Goal: Task Accomplishment & Management: Manage account settings

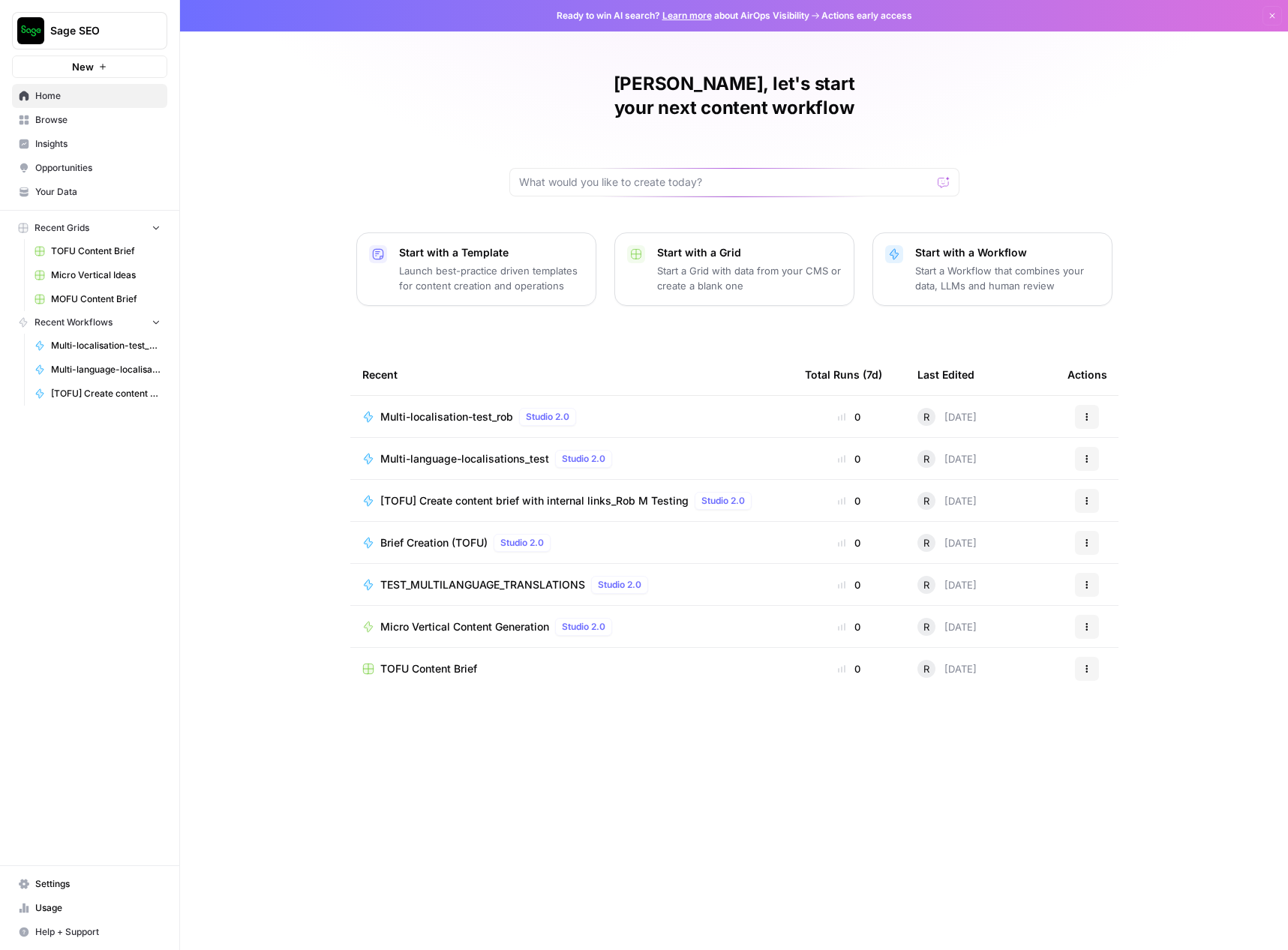
click at [65, 889] on span "Settings" at bounding box center [98, 884] width 125 height 13
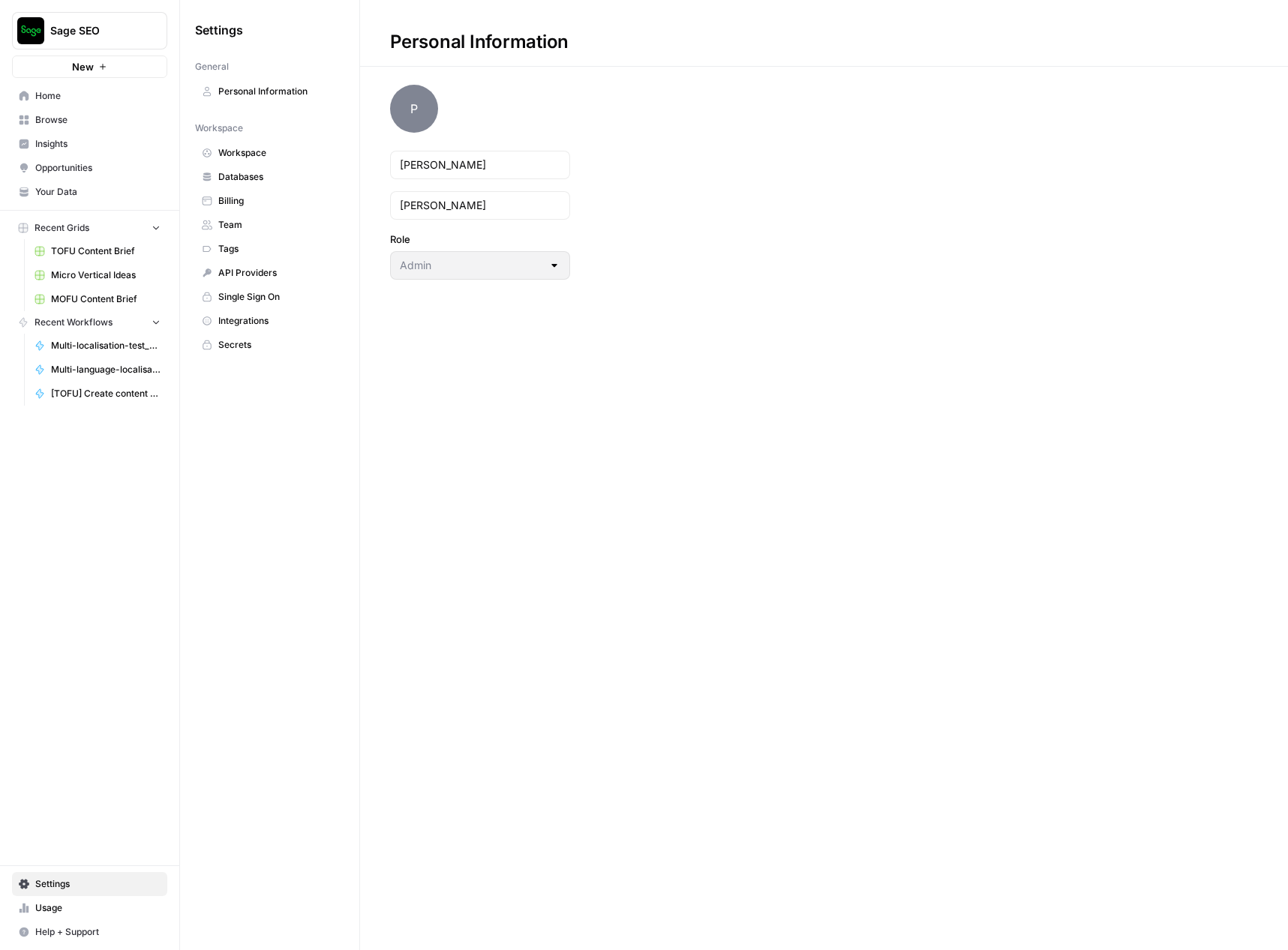
click at [239, 226] on span "Team" at bounding box center [278, 225] width 119 height 13
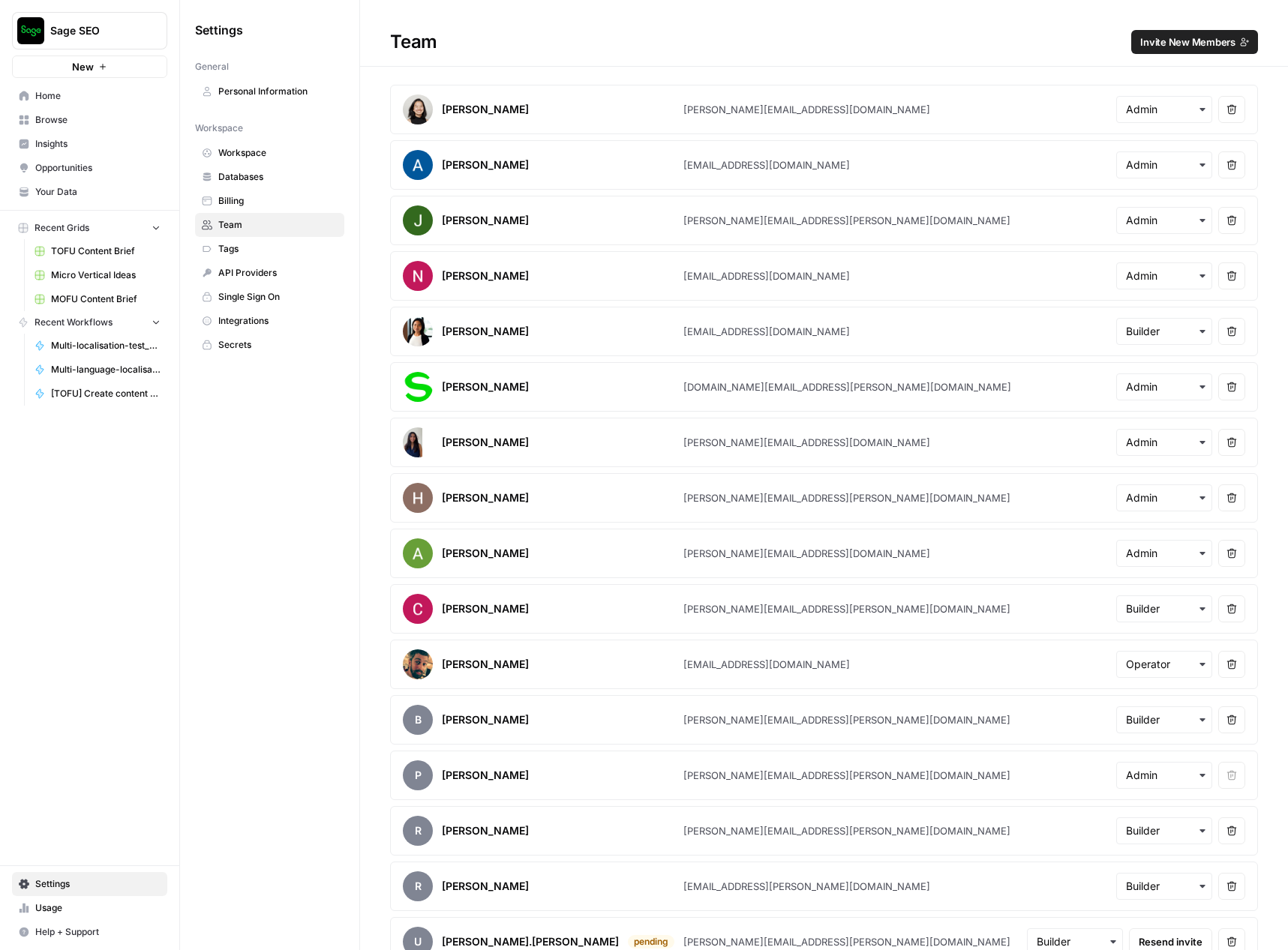
click at [1187, 42] on span "Invite New Members" at bounding box center [1187, 42] width 95 height 15
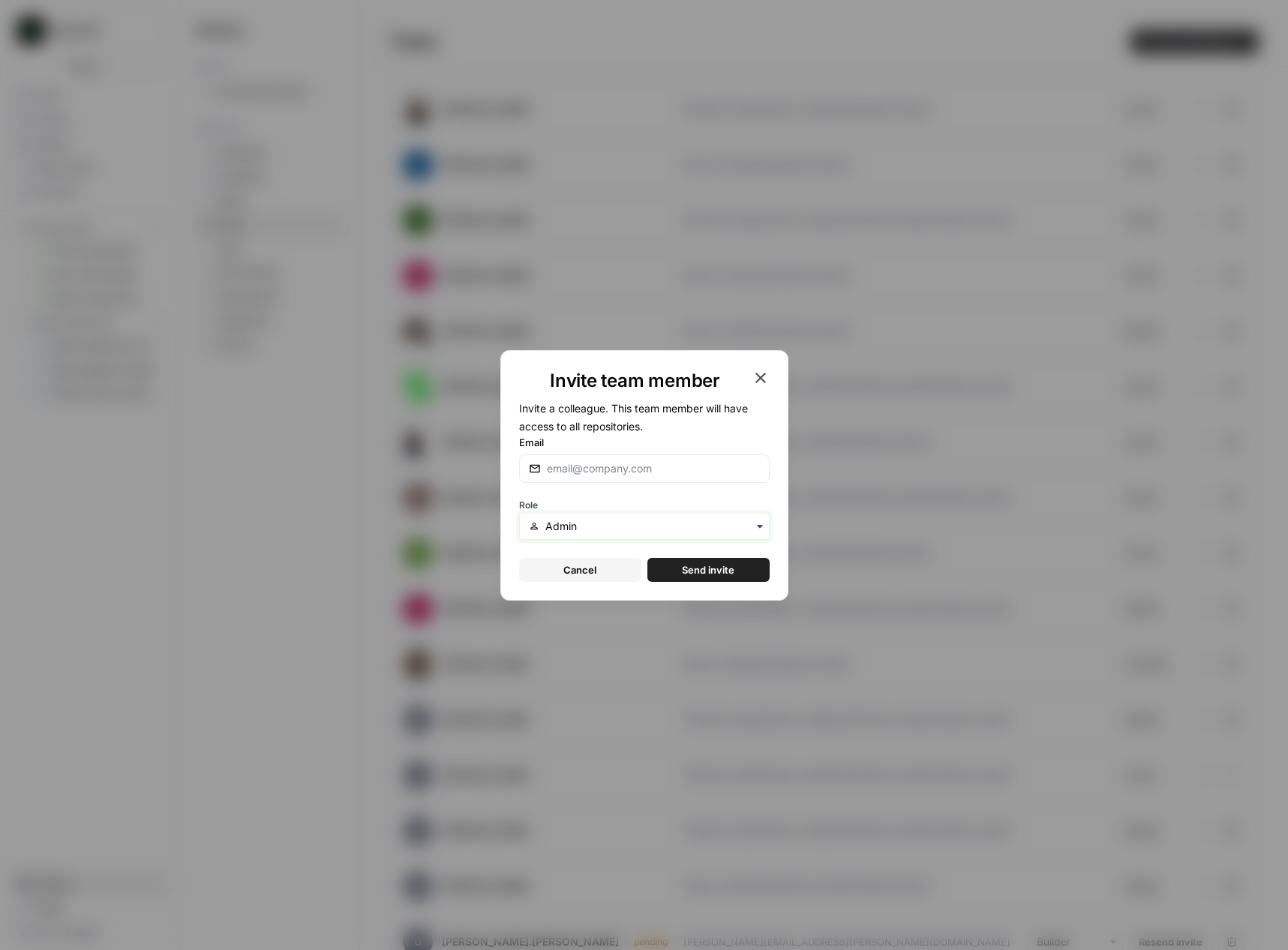
click at [587, 524] on input "text" at bounding box center [652, 526] width 214 height 15
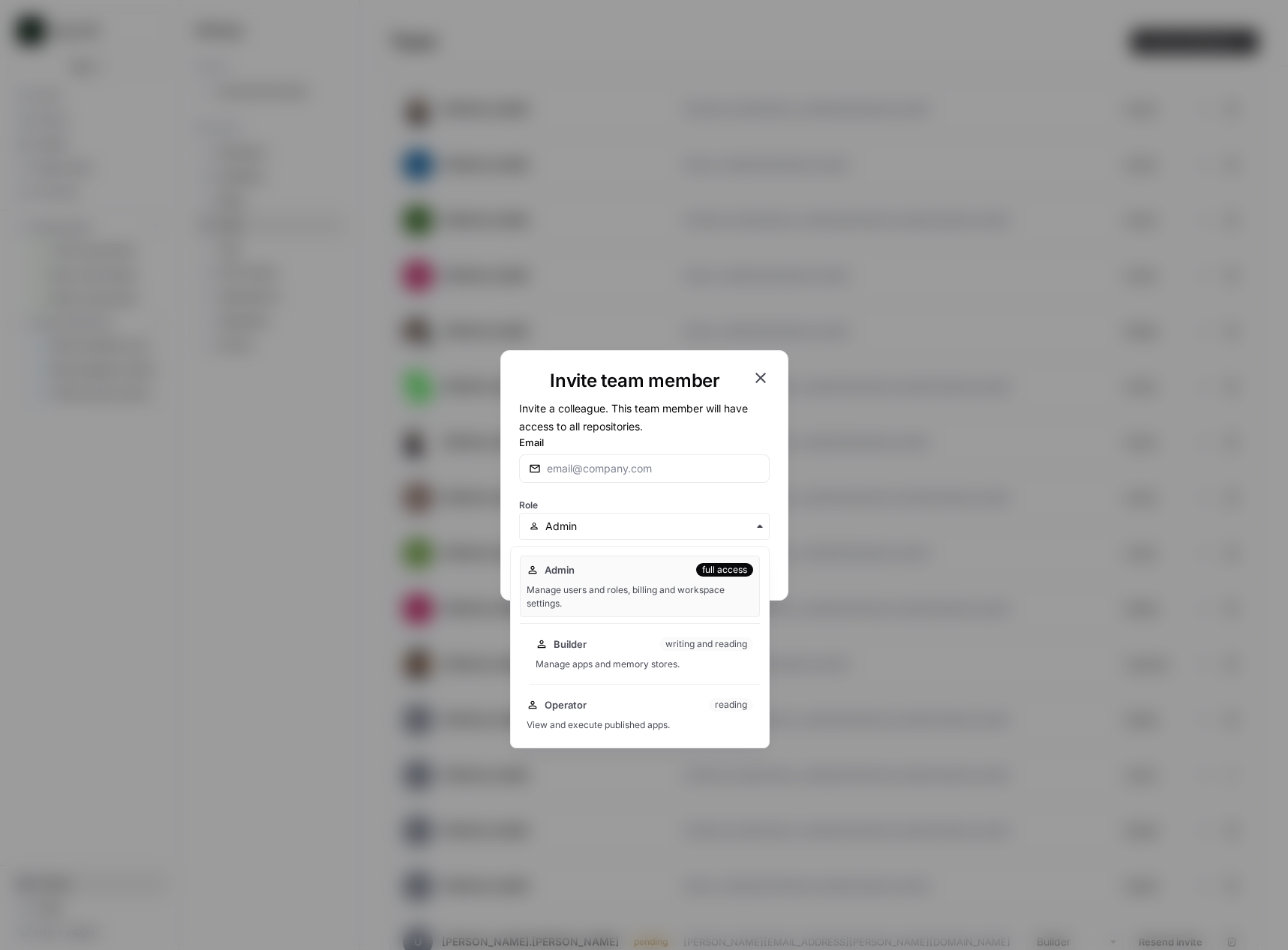
click at [615, 644] on div "Builder writing and reading" at bounding box center [644, 644] width 217 height 15
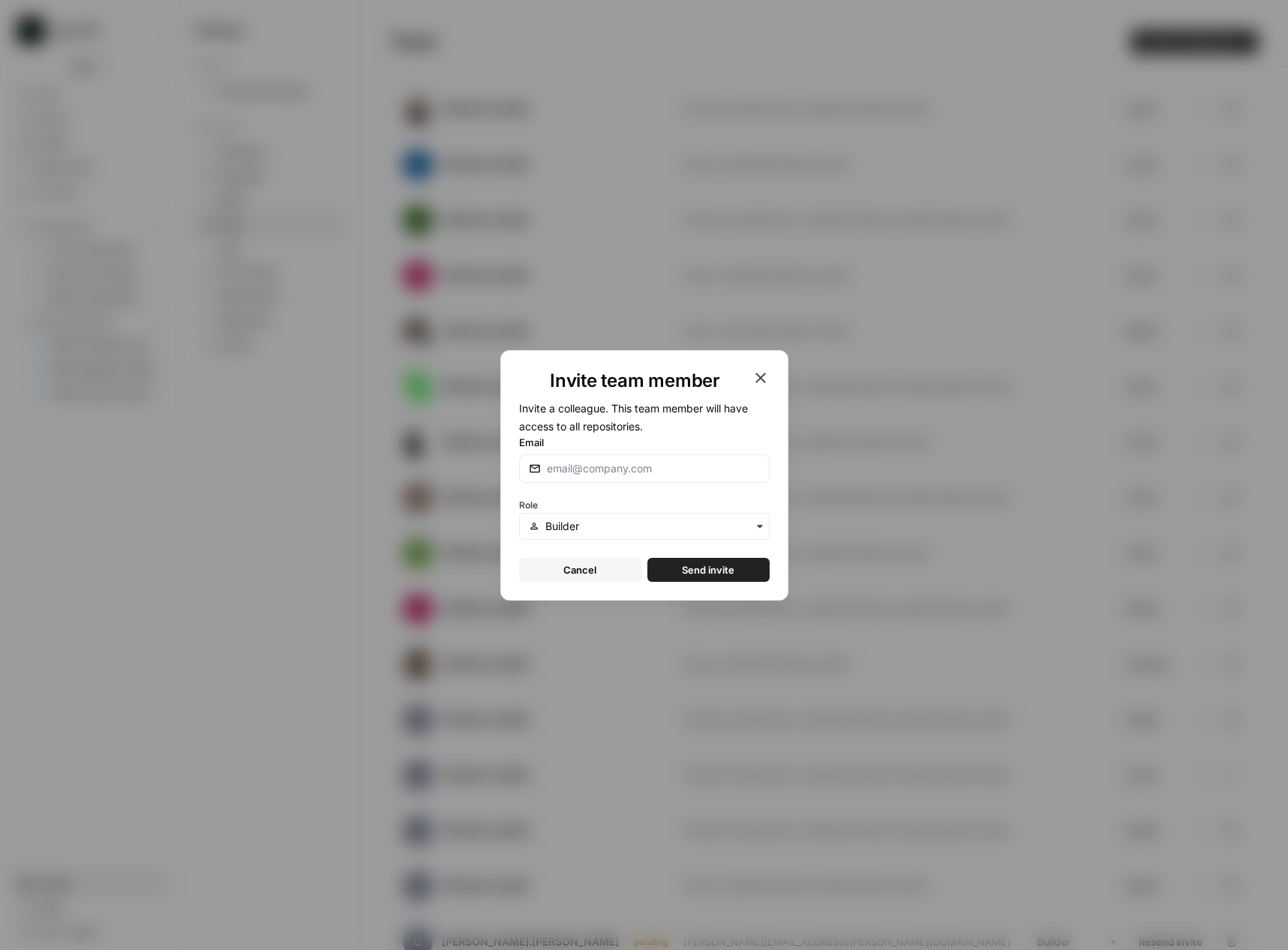
click at [614, 454] on div at bounding box center [644, 468] width 250 height 29
paste input "[PERSON_NAME][EMAIL_ADDRESS][PERSON_NAME][DOMAIN_NAME]"
type input "[PERSON_NAME][EMAIL_ADDRESS][PERSON_NAME][DOMAIN_NAME]"
click at [695, 571] on span "Send invite" at bounding box center [708, 570] width 53 height 15
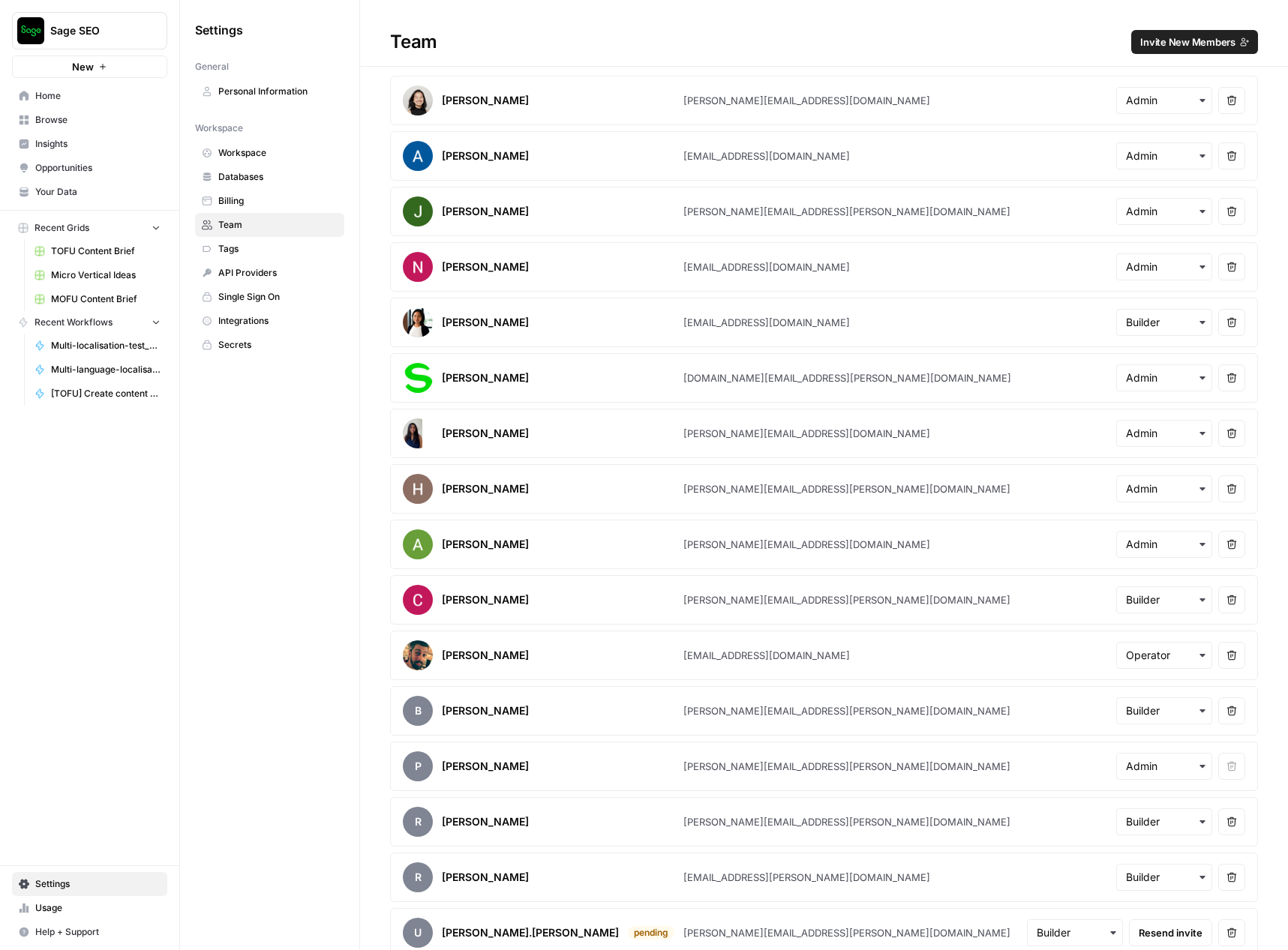
scroll to position [12, 0]
